Goal: Task Accomplishment & Management: Use online tool/utility

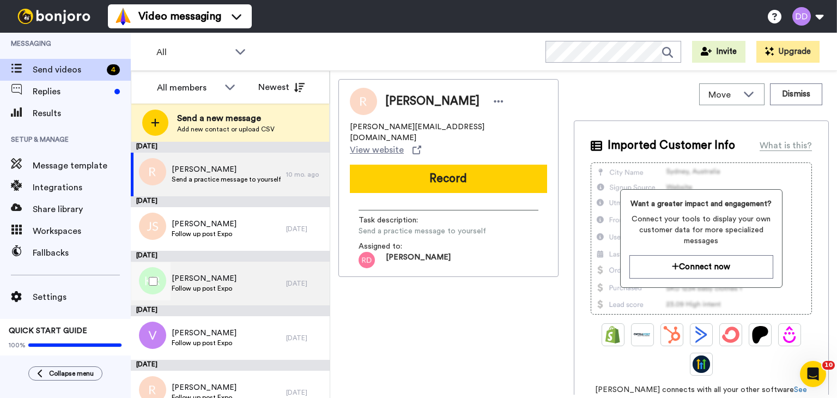
scroll to position [16, 0]
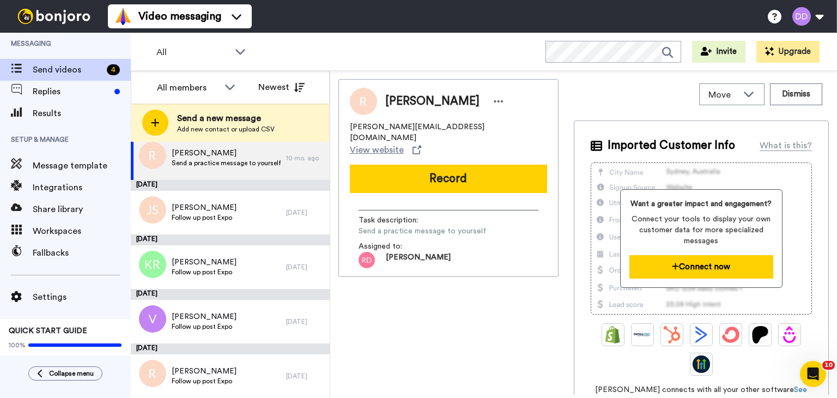
click at [706, 274] on button "Connect now" at bounding box center [701, 266] width 144 height 23
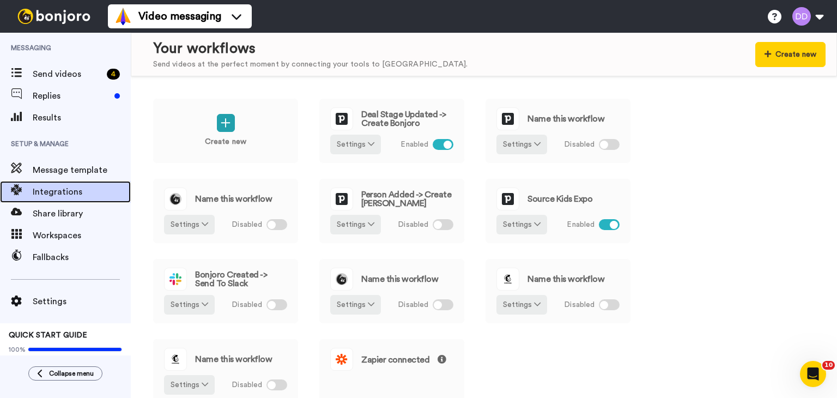
click at [88, 188] on span "Integrations" at bounding box center [82, 191] width 98 height 13
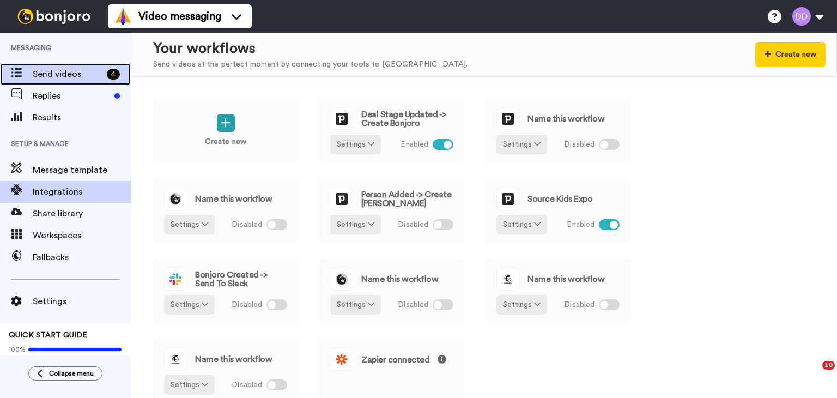
click at [65, 82] on div "Send videos 4" at bounding box center [65, 74] width 131 height 22
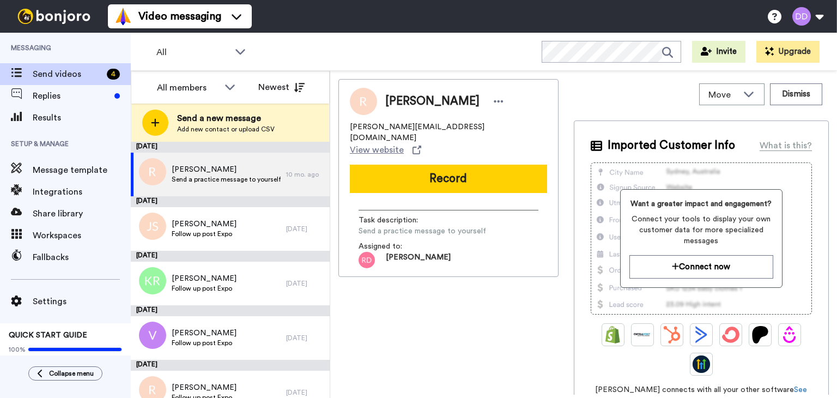
click at [707, 55] on icon at bounding box center [706, 51] width 11 height 9
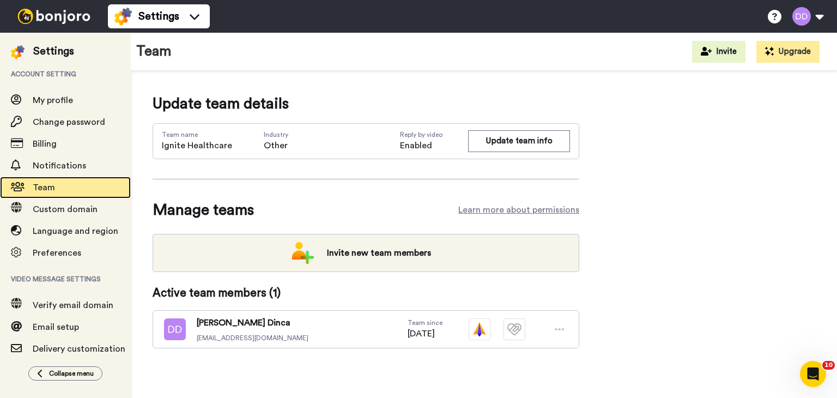
click at [65, 185] on span "Team" at bounding box center [82, 187] width 98 height 13
click at [53, 11] on img at bounding box center [54, 16] width 82 height 15
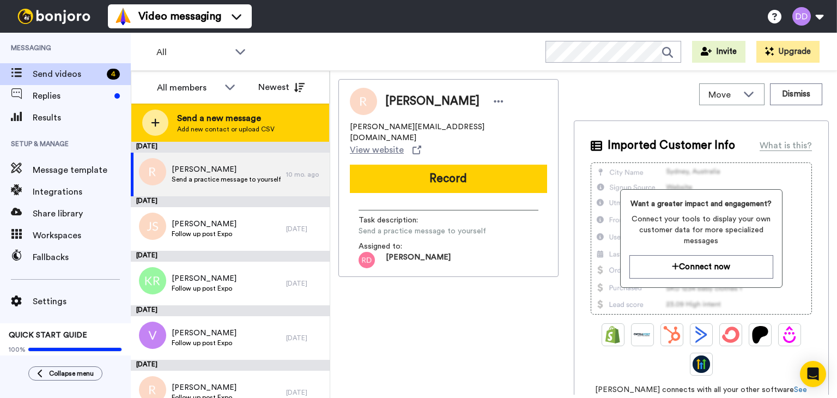
click at [258, 131] on span "Add new contact or upload CSV" at bounding box center [226, 129] width 98 height 9
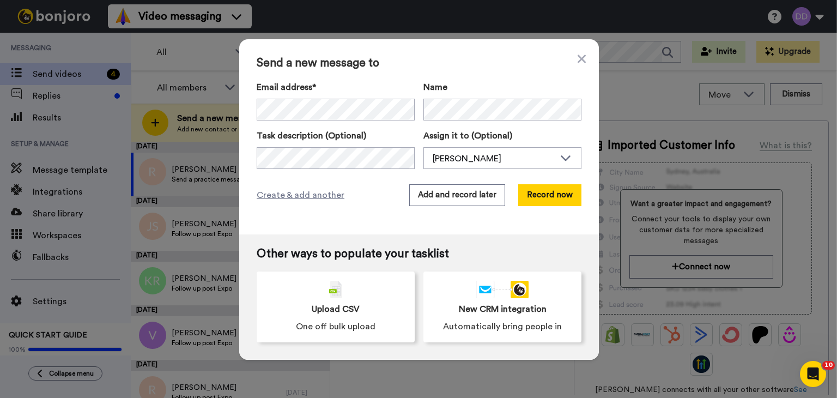
click at [371, 222] on div "Send a new message to Email address* Eric Melchor <eric@bonjoro.com> Dinca's Pa…" at bounding box center [419, 136] width 360 height 195
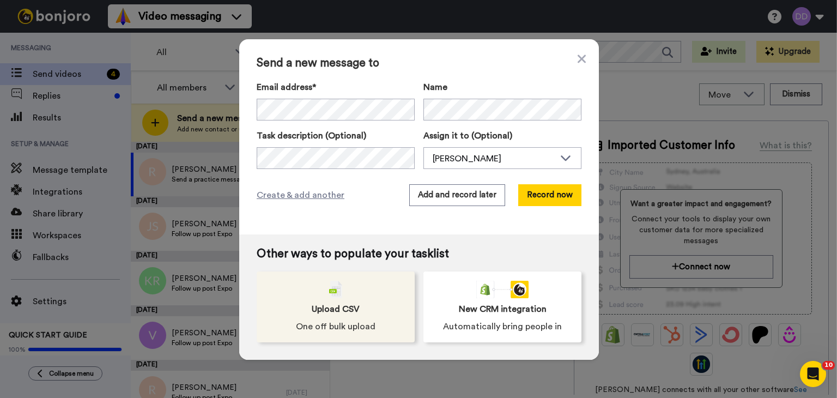
click at [335, 318] on div "Upload CSV One off bulk upload" at bounding box center [336, 306] width 158 height 71
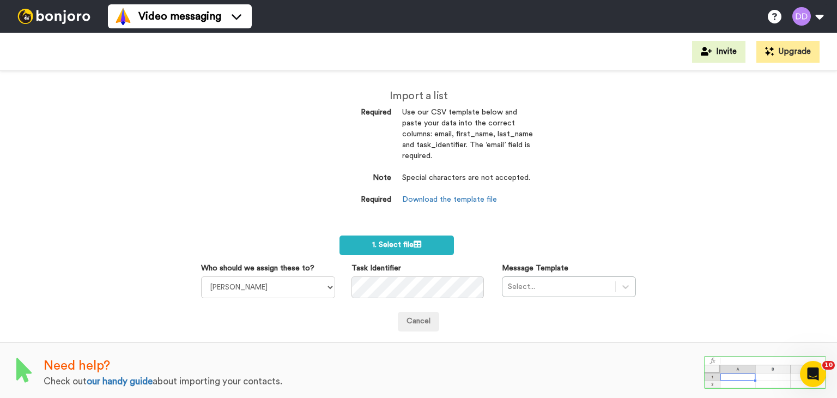
click at [126, 388] on div "Need help? Check out our handy guide about importing your contacts." at bounding box center [418, 372] width 837 height 60
click at [122, 381] on link "our handy guide" at bounding box center [120, 381] width 66 height 9
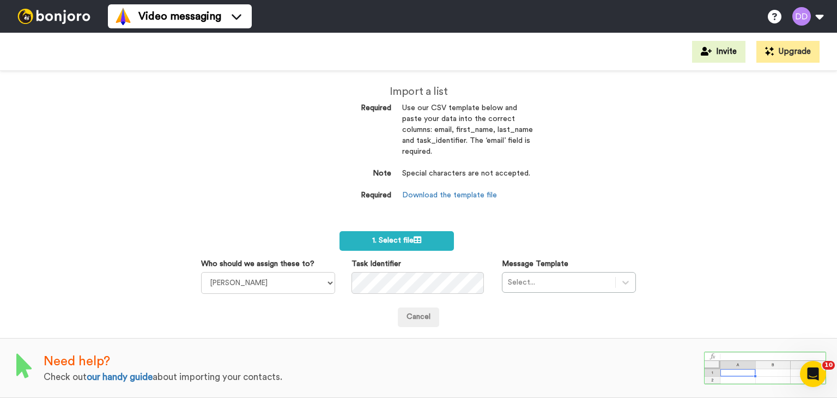
click at [474, 200] on dd "Download the template file" at bounding box center [467, 195] width 131 height 11
click at [467, 194] on link "Download the template file" at bounding box center [449, 195] width 95 height 8
click at [447, 193] on link "Download the template file" at bounding box center [449, 195] width 95 height 8
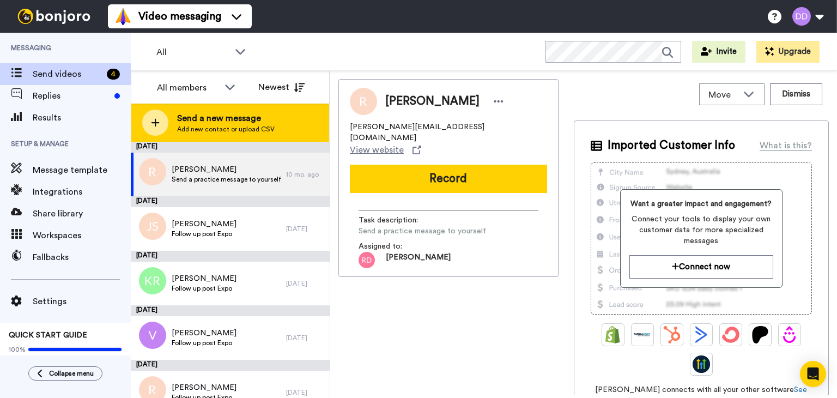
click at [222, 114] on span "Send a new message" at bounding box center [226, 118] width 98 height 13
